Goal: Navigation & Orientation: Find specific page/section

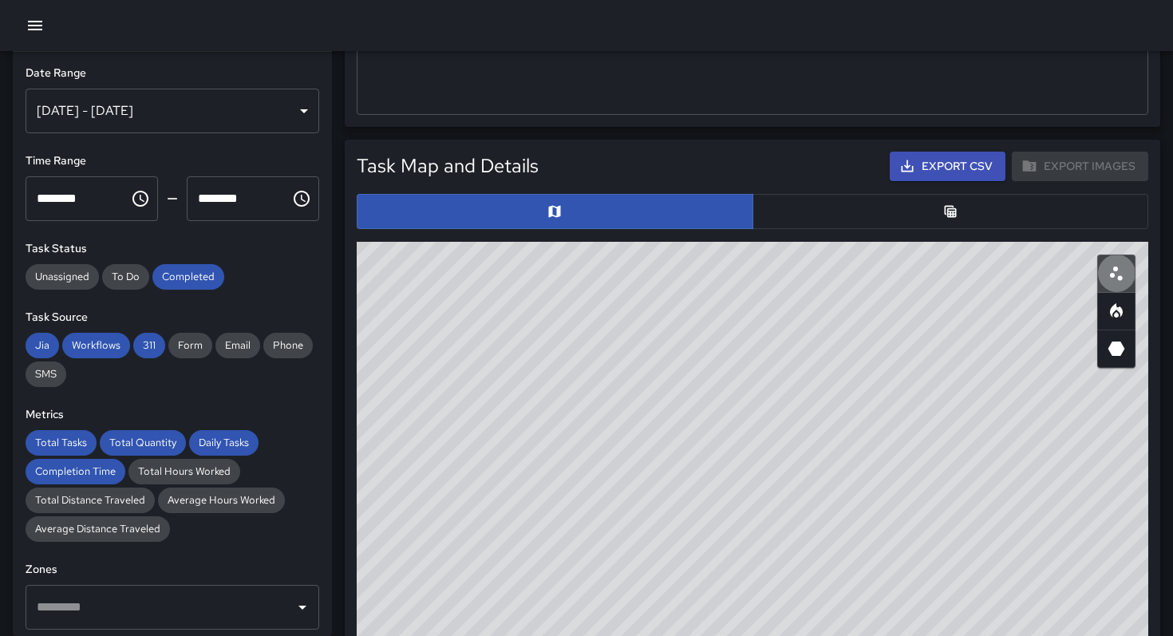
scroll to position [477, 790]
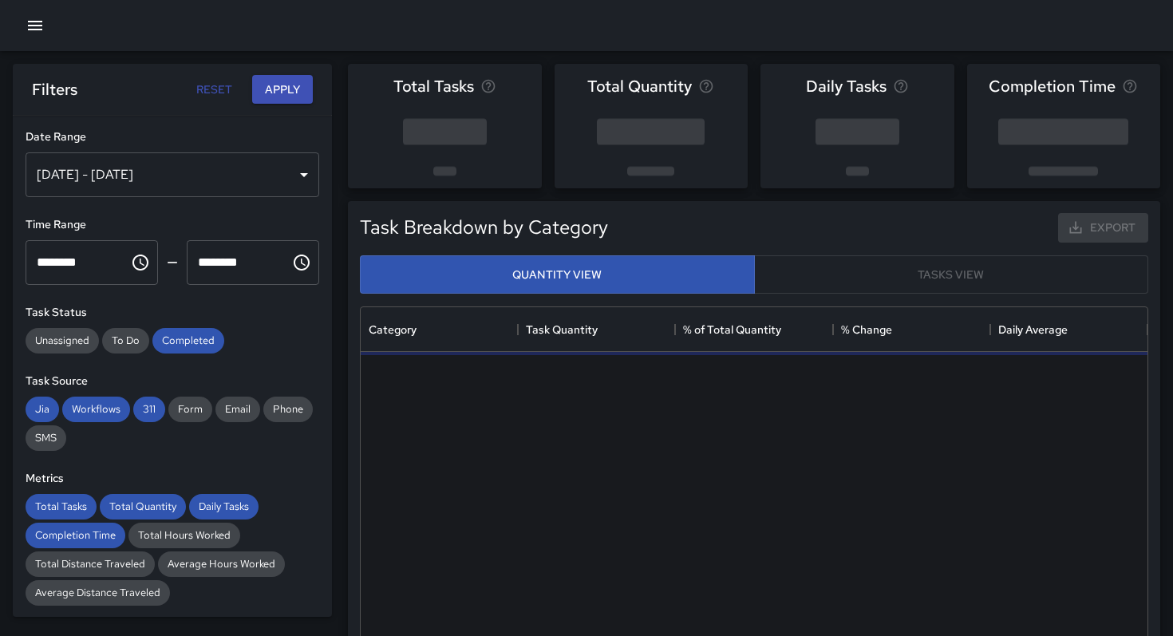
scroll to position [477, 786]
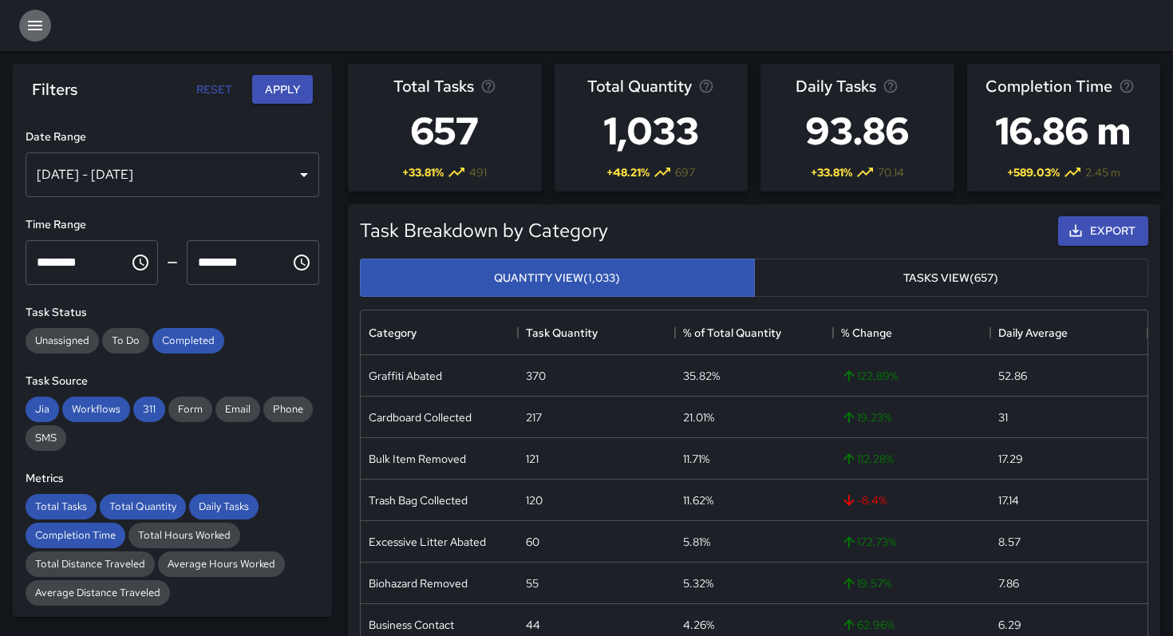
click at [41, 33] on icon "button" at bounding box center [35, 25] width 19 height 19
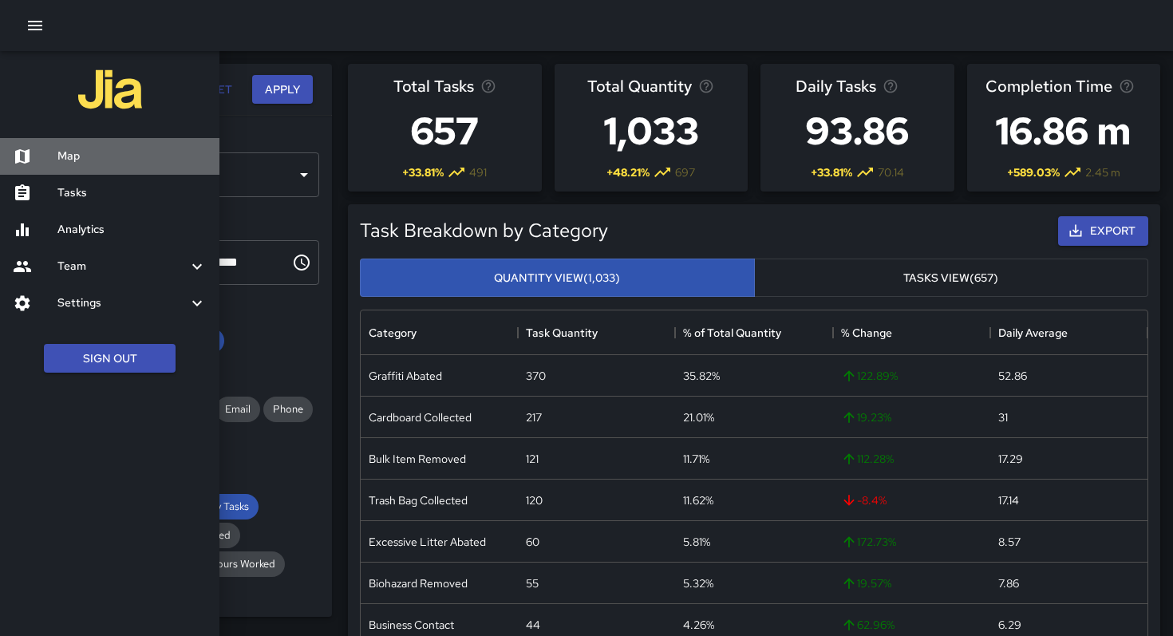
click at [85, 149] on h6 "Map" at bounding box center [131, 157] width 149 height 18
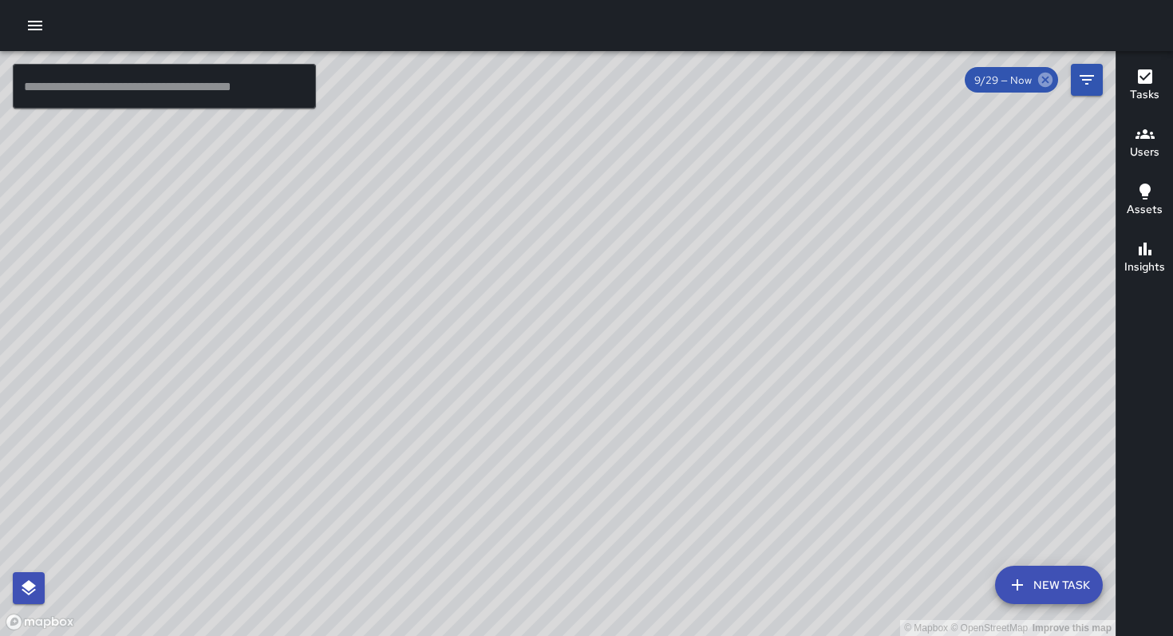
click at [1046, 77] on icon at bounding box center [1045, 80] width 14 height 14
drag, startPoint x: 644, startPoint y: 174, endPoint x: 648, endPoint y: 303, distance: 129.3
click at [648, 303] on div "© Mapbox © OpenStreetMap Improve this map" at bounding box center [557, 343] width 1115 height 585
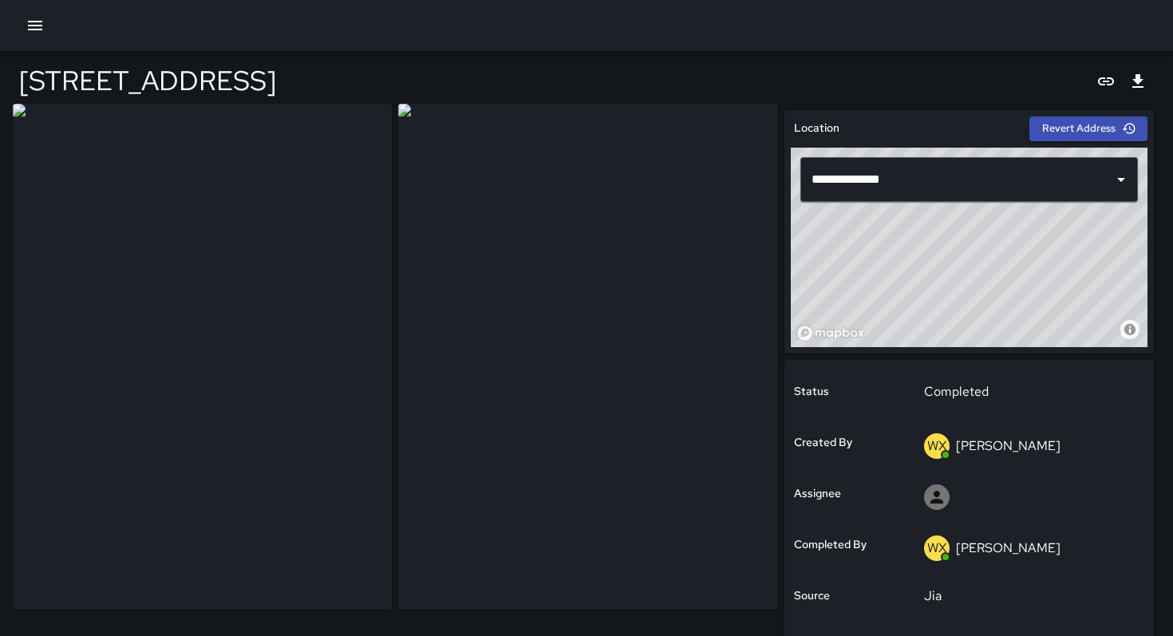
click at [20, 36] on div at bounding box center [586, 25] width 1173 height 51
click at [36, 25] on icon "button" at bounding box center [35, 26] width 14 height 10
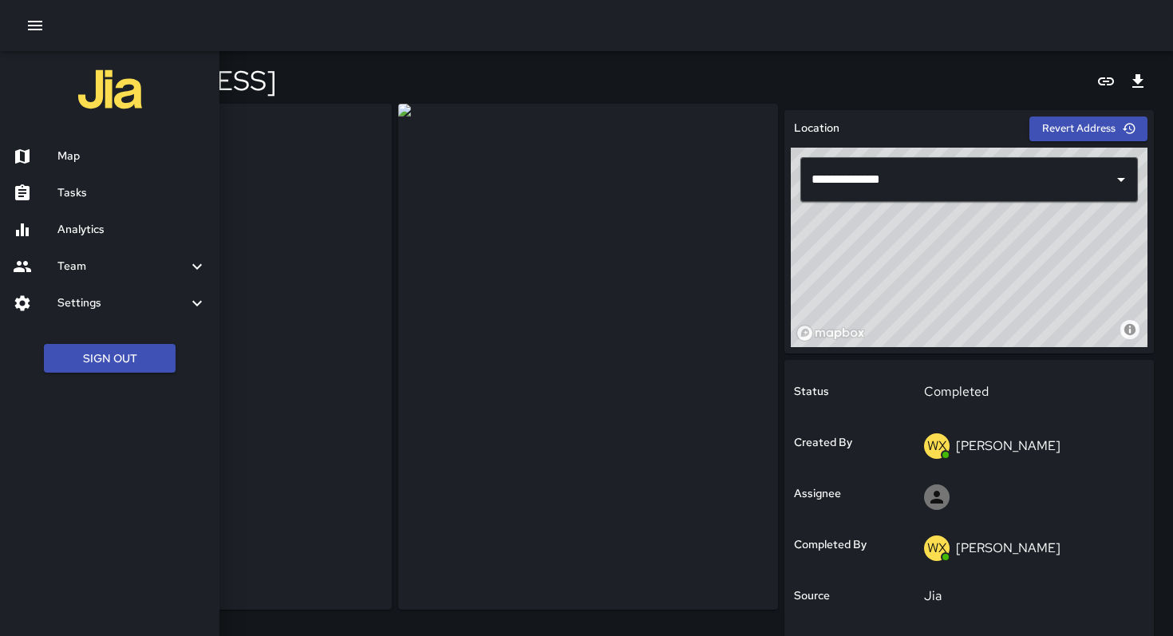
click at [73, 156] on h6 "Map" at bounding box center [131, 157] width 149 height 18
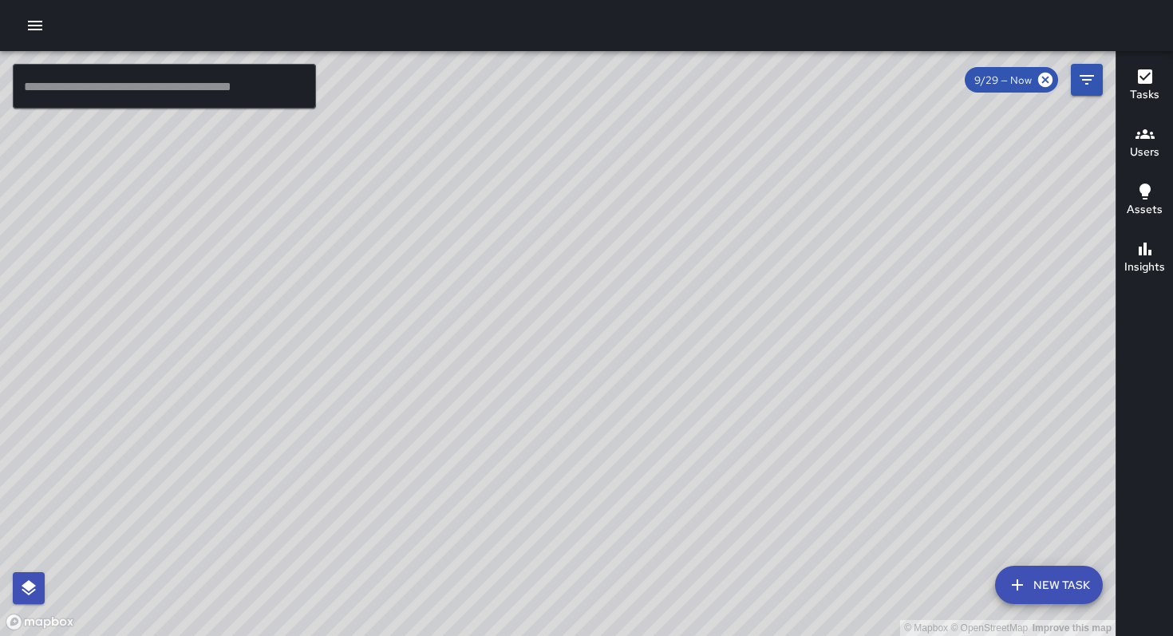
click at [41, 41] on div at bounding box center [586, 25] width 1173 height 51
click at [37, 37] on button "button" at bounding box center [35, 26] width 32 height 32
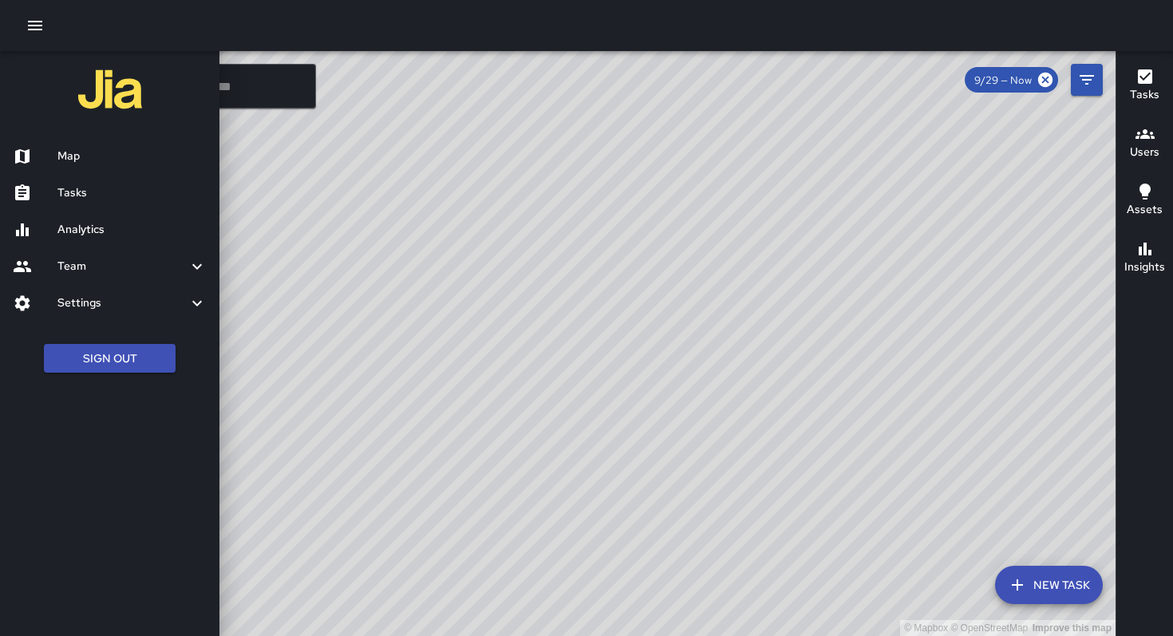
click at [307, 221] on div at bounding box center [586, 318] width 1173 height 636
